Goal: Check status: Check status

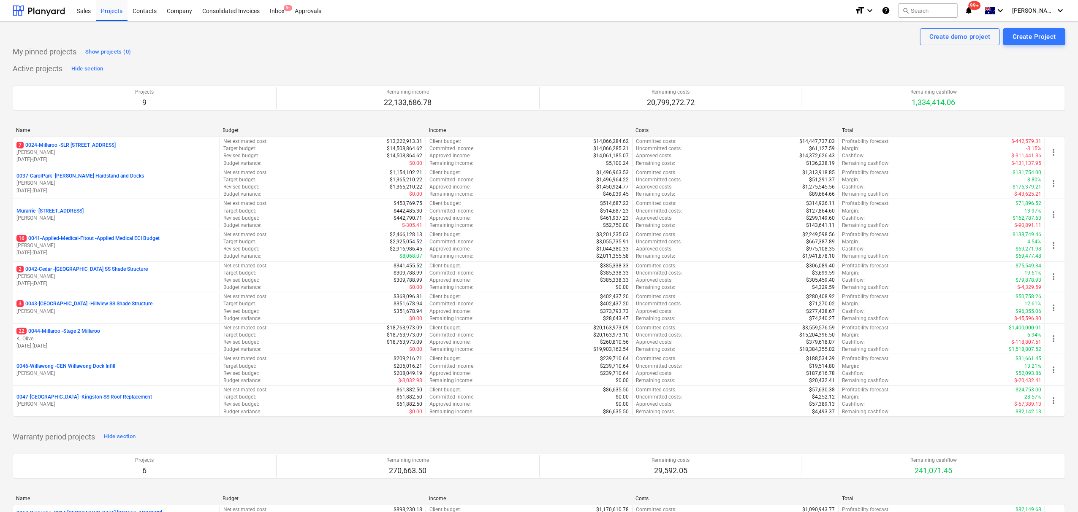
click at [97, 145] on p "7 0024-Millaroo - SLR [STREET_ADDRESS]" at bounding box center [65, 145] width 99 height 7
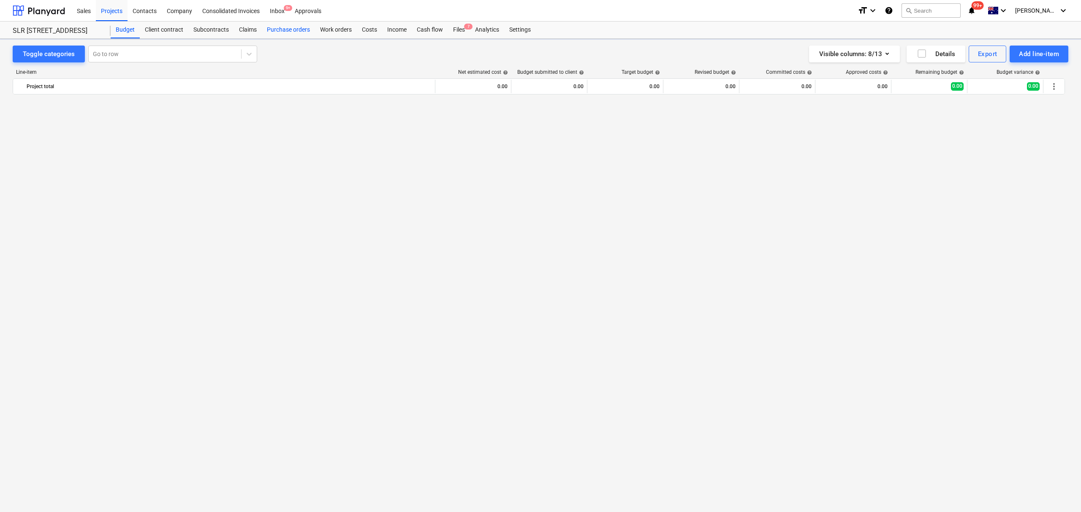
click at [278, 32] on div "Purchase orders" at bounding box center [288, 30] width 53 height 17
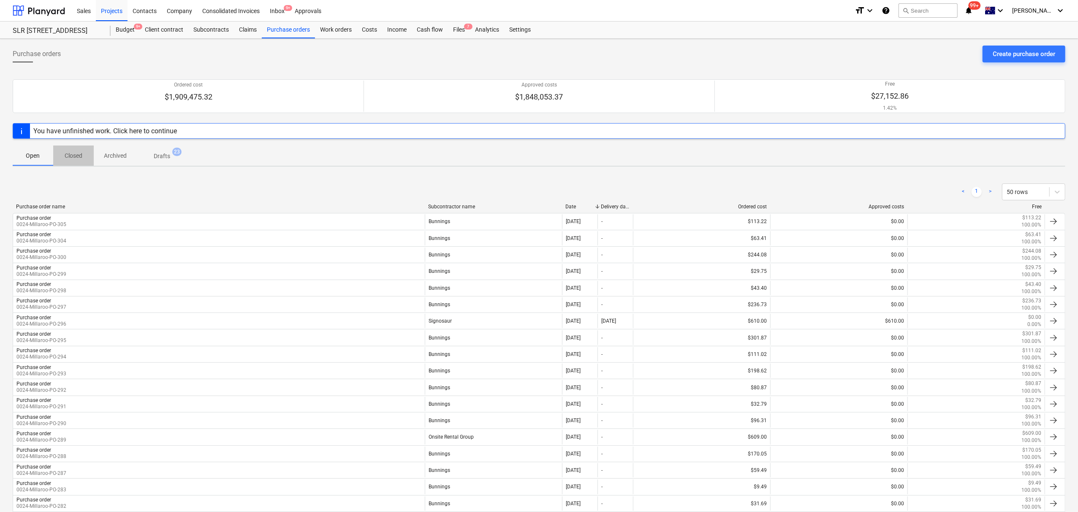
click at [68, 155] on p "Closed" at bounding box center [73, 156] width 20 height 9
click at [939, 188] on link "2" at bounding box center [943, 192] width 10 height 10
click at [959, 192] on link "3" at bounding box center [959, 192] width 10 height 10
click at [974, 191] on link "4" at bounding box center [976, 192] width 10 height 10
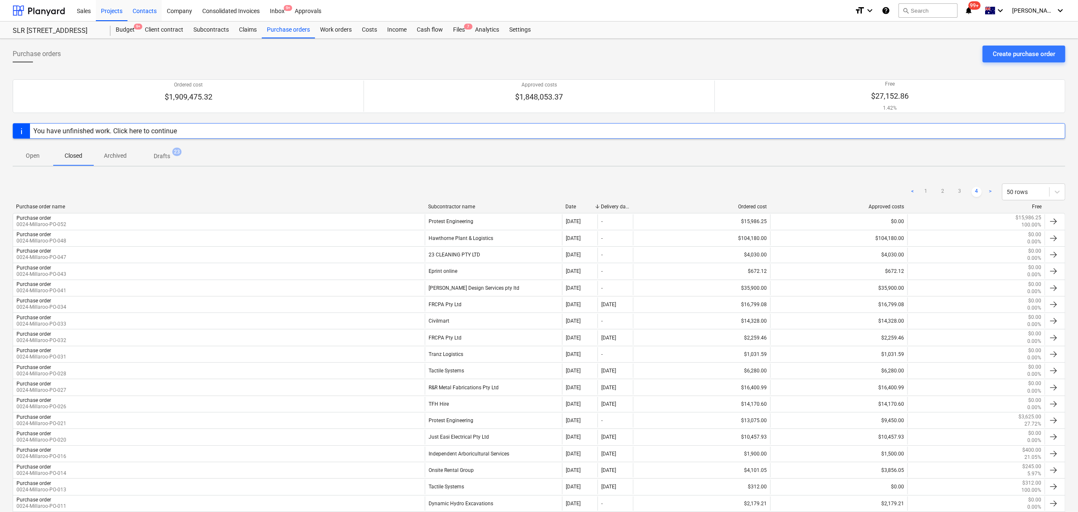
click at [148, 9] on div "Contacts" at bounding box center [144, 11] width 34 height 22
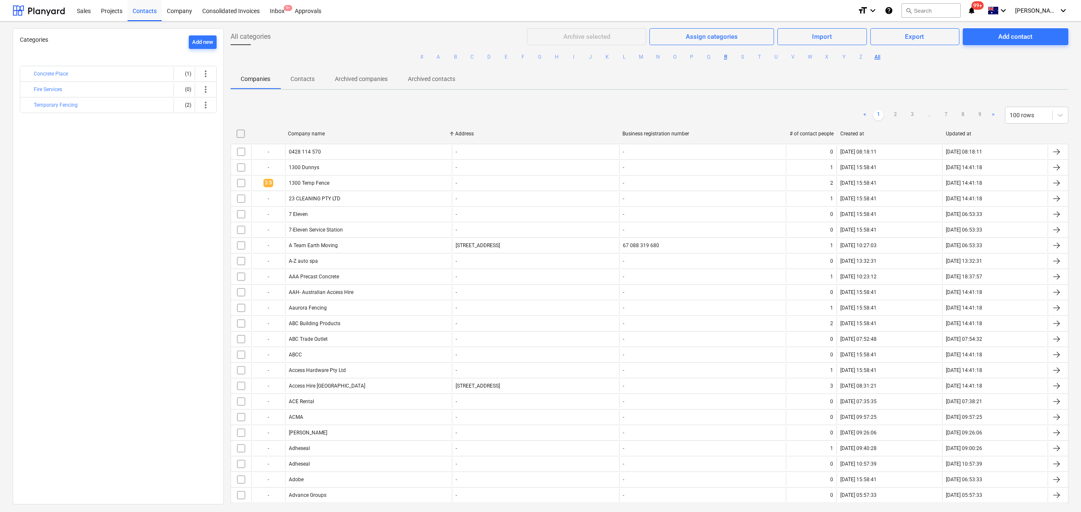
click at [724, 55] on button "R" at bounding box center [725, 57] width 10 height 10
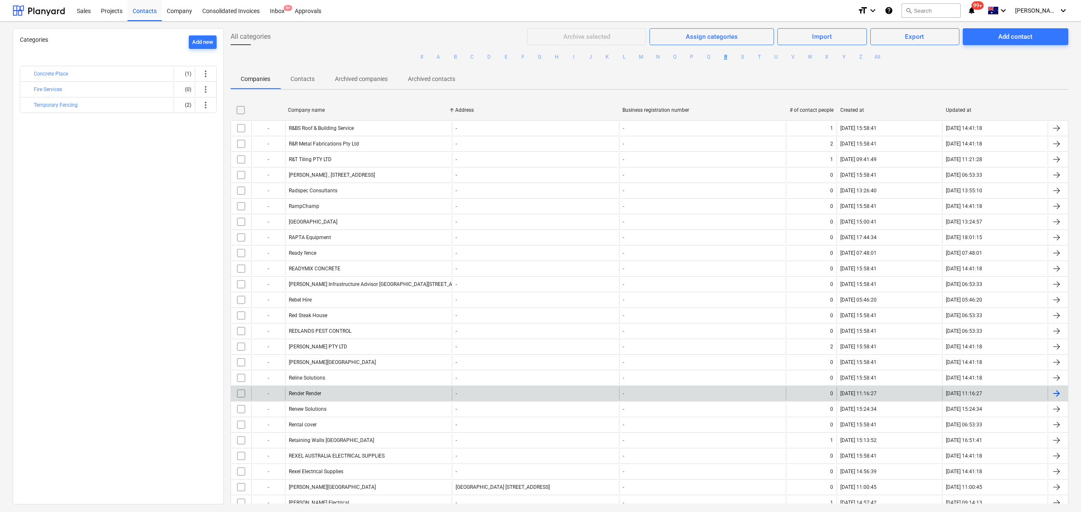
click at [328, 390] on div "Render Render" at bounding box center [368, 394] width 167 height 14
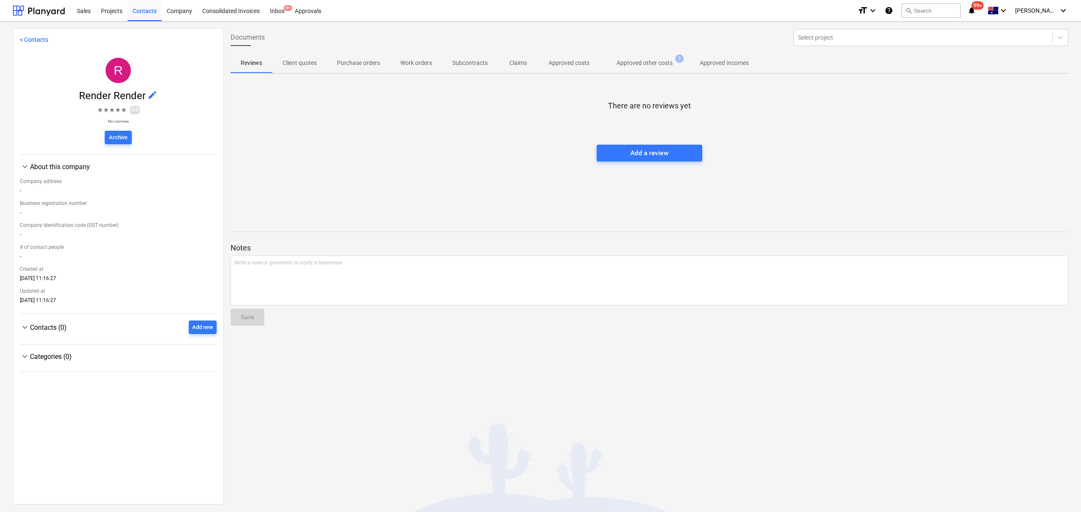
click at [677, 65] on span "Approved other costs 1" at bounding box center [645, 63] width 70 height 9
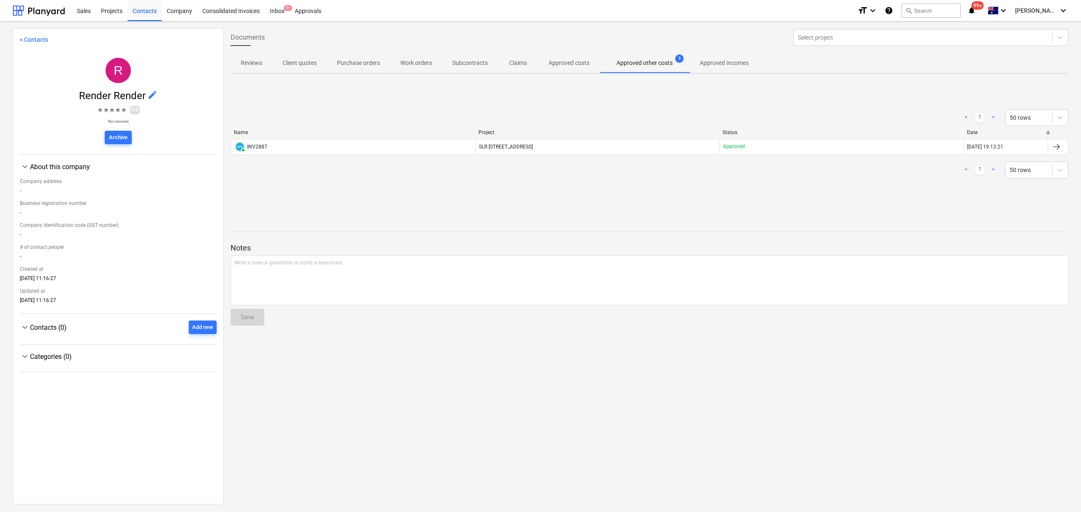
click at [370, 147] on div "PAID INV2887" at bounding box center [353, 147] width 244 height 14
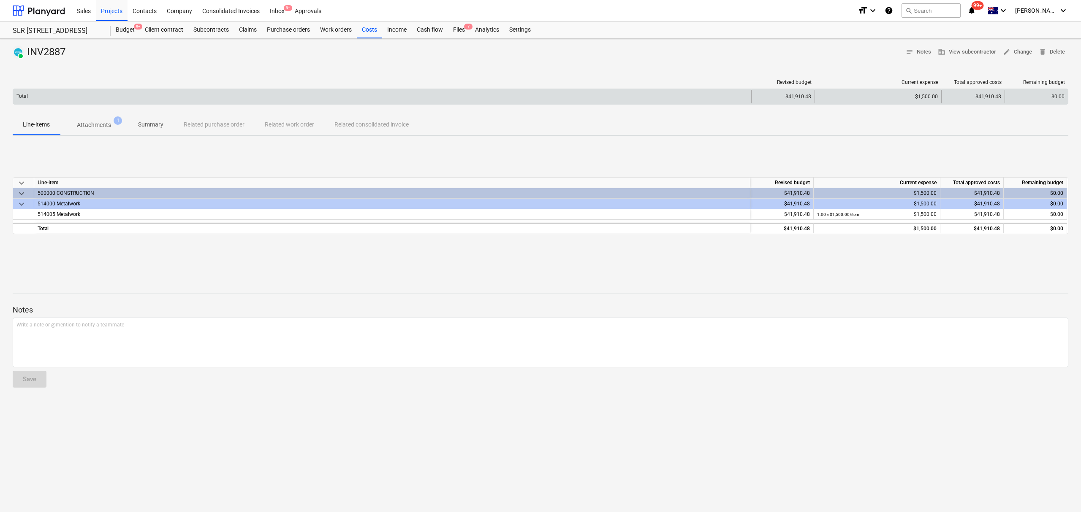
click at [89, 129] on div "PAID INV2887 notes Notes business View subcontractor edit Change delete Delete …" at bounding box center [540, 276] width 1081 height 474
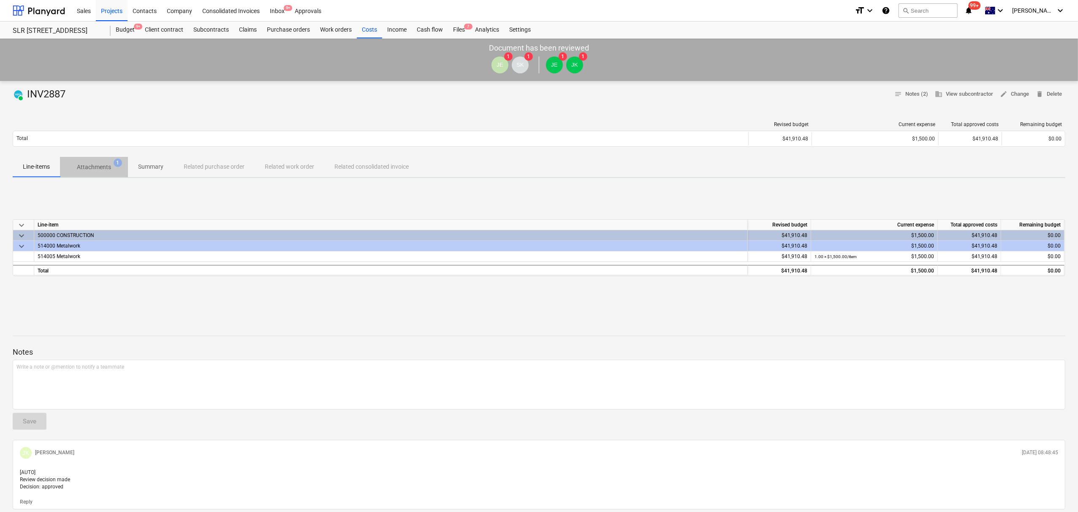
click at [98, 176] on button "Attachments 1" at bounding box center [94, 167] width 68 height 20
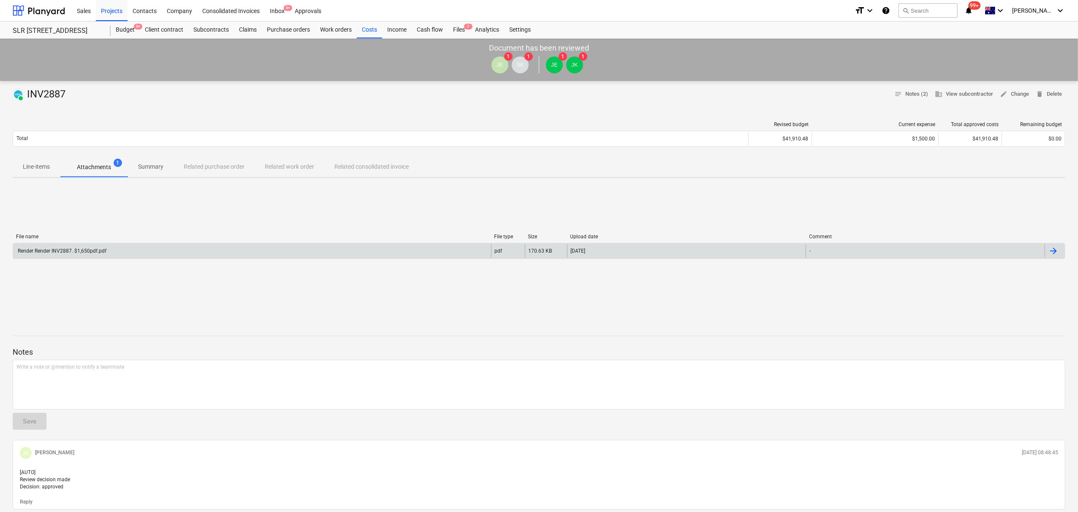
click at [95, 245] on div "Render Render INV2887. $1,650pdf.pdf" at bounding box center [252, 251] width 478 height 14
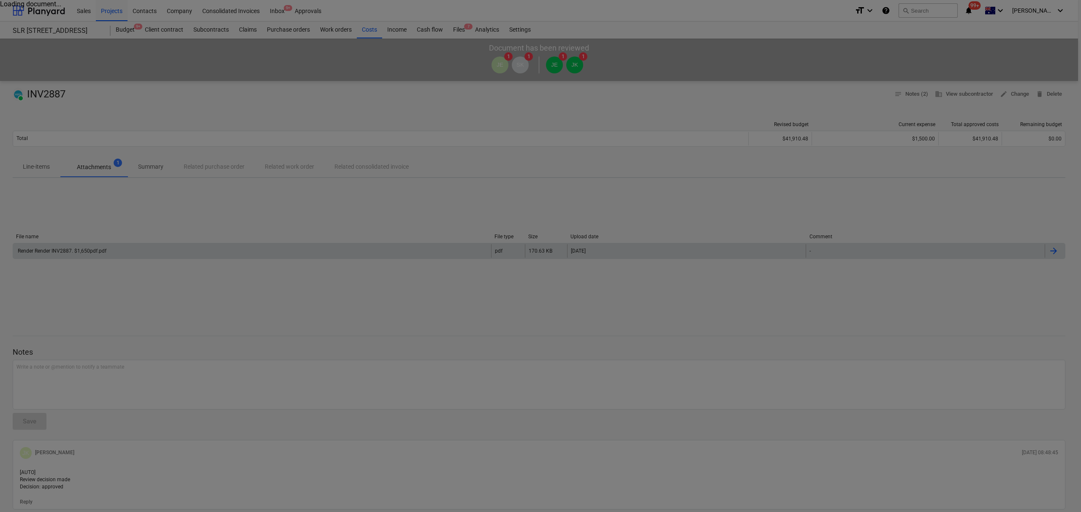
drag, startPoint x: 103, startPoint y: 247, endPoint x: 108, endPoint y: 248, distance: 5.1
click at [104, 247] on div at bounding box center [540, 256] width 1081 height 512
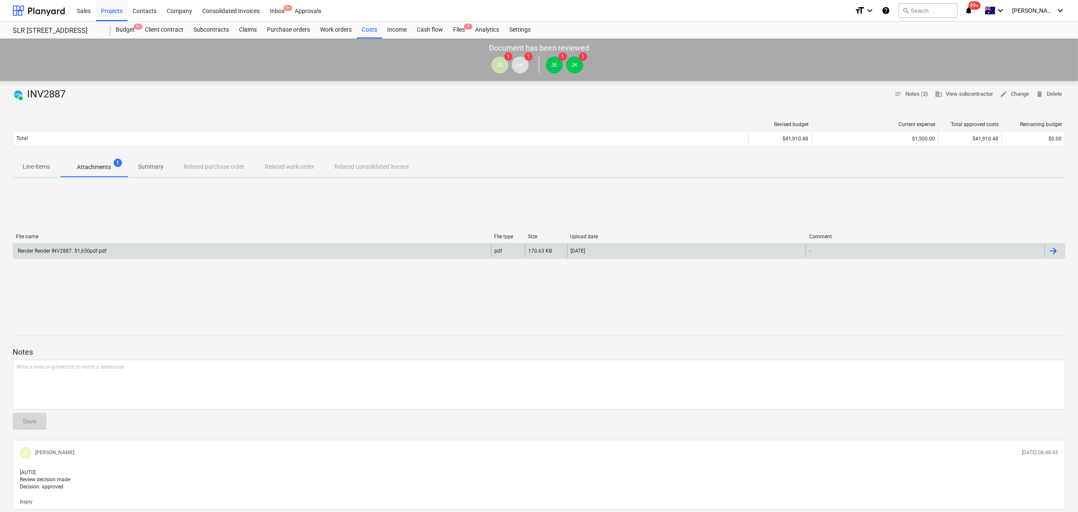
click at [147, 247] on div "Render Render INV2887. $1,650pdf.pdf pdf 170.63 KB 06.06.2025 -" at bounding box center [539, 251] width 1052 height 16
click at [182, 250] on div "Render Render INV2887. $1,650pdf.pdf" at bounding box center [252, 251] width 478 height 14
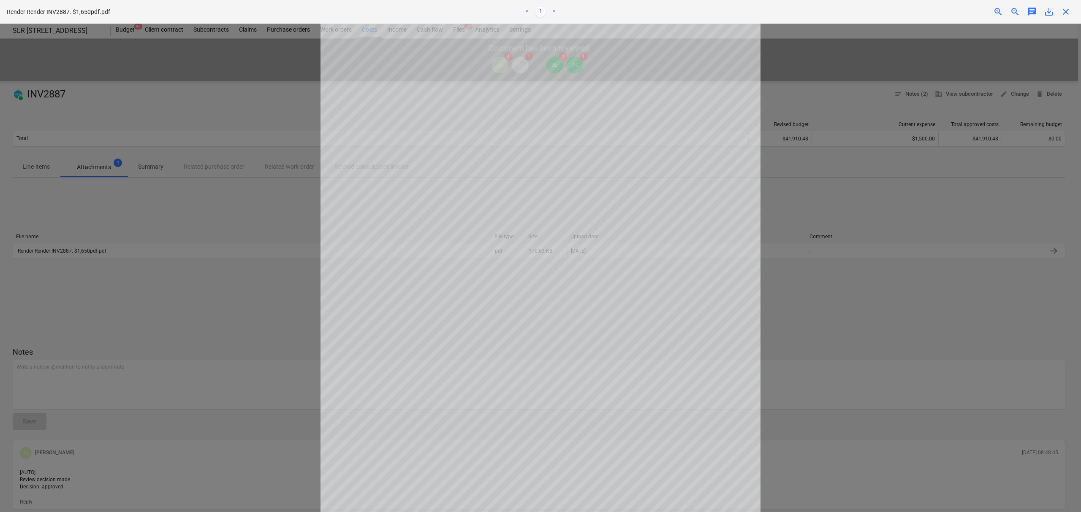
scroll to position [134, 0]
